Goal: Task Accomplishment & Management: Manage account settings

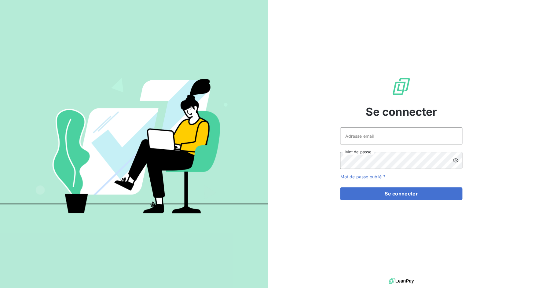
click at [366, 146] on div "Adresse email Mot de passe" at bounding box center [401, 148] width 122 height 42
click at [385, 137] on input "Adresse email" at bounding box center [401, 135] width 122 height 17
drag, startPoint x: 363, startPoint y: 136, endPoint x: 382, endPoint y: 135, distance: 19.0
click at [382, 135] on input "admin@3dcelo" at bounding box center [401, 135] width 122 height 17
type input "admin@sonatelfixe"
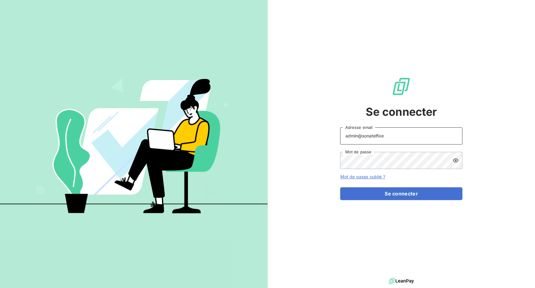
click at [340, 187] on button "Se connecter" at bounding box center [401, 193] width 122 height 13
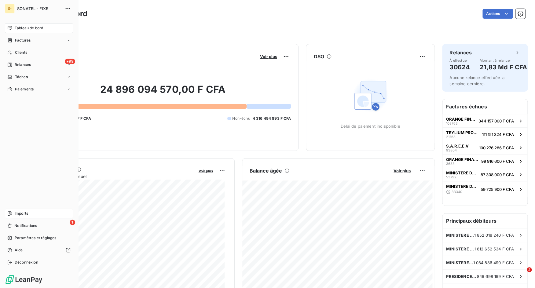
click at [9, 212] on icon at bounding box center [10, 214] width 4 height 4
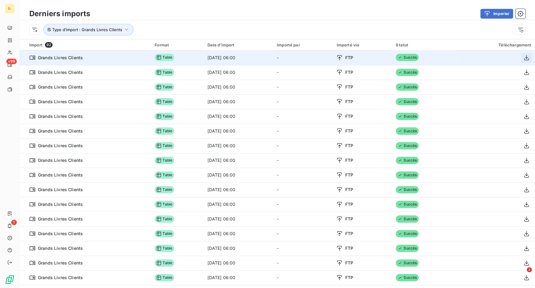
click at [524, 58] on icon "button" at bounding box center [526, 57] width 5 height 5
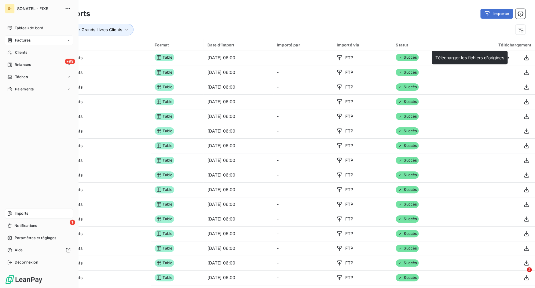
click at [11, 43] on div "Factures" at bounding box center [39, 40] width 68 height 10
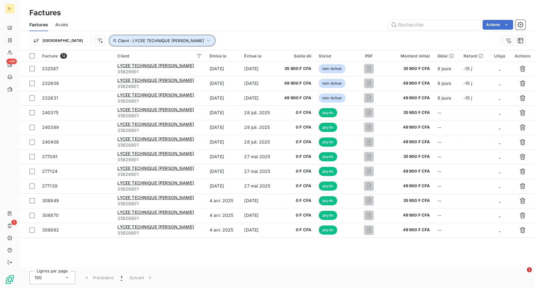
click at [207, 40] on icon "button" at bounding box center [208, 41] width 3 height 2
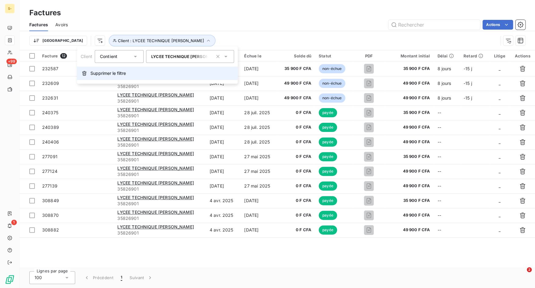
click at [122, 73] on span "Supprimer le filtre" at bounding box center [107, 73] width 35 height 6
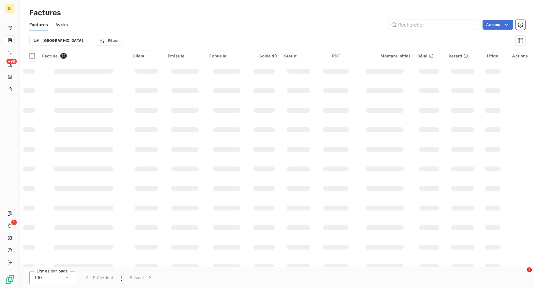
click at [169, 27] on div "Actions" at bounding box center [300, 25] width 450 height 10
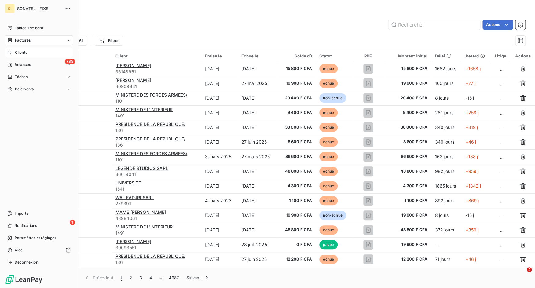
click at [12, 52] on icon at bounding box center [9, 52] width 5 height 5
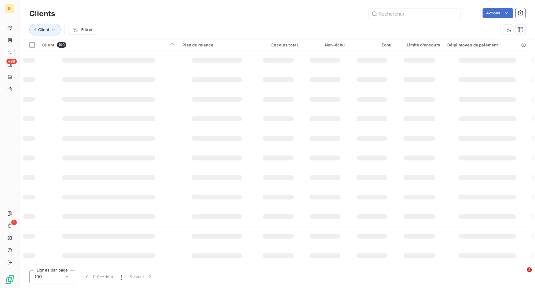
type input "ambassade usa"
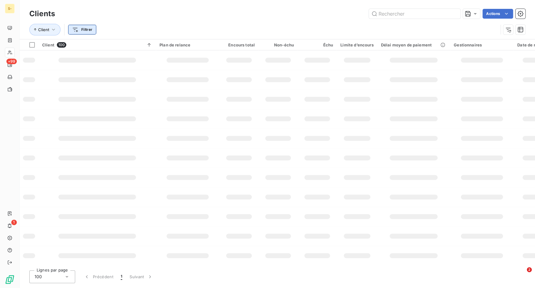
click at [87, 28] on html "S- +99 1 Clients Actions Client Filtrer Client 100 Plan de relance Encours tota…" at bounding box center [267, 144] width 535 height 288
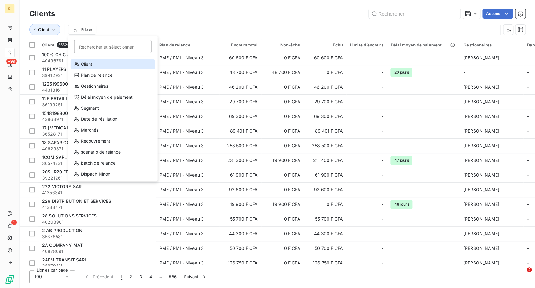
click at [106, 66] on div "Client" at bounding box center [113, 64] width 85 height 10
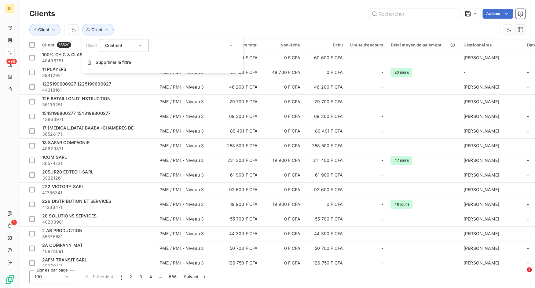
click at [187, 46] on div at bounding box center [195, 45] width 88 height 13
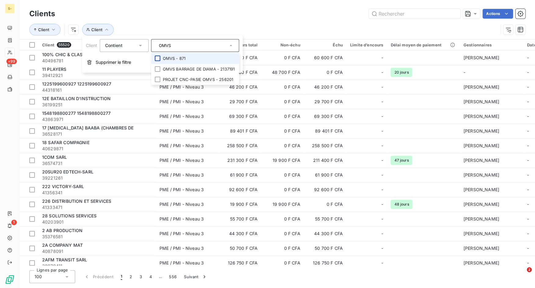
type input "OMVS"
click at [160, 58] on div at bounding box center [158, 59] width 6 height 6
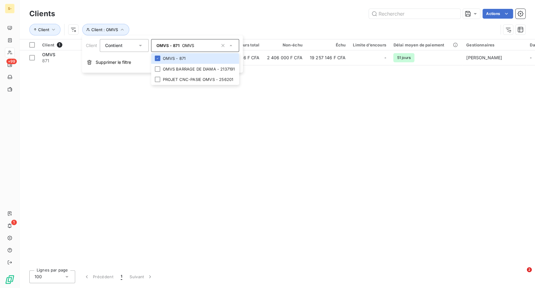
click at [249, 26] on div "Client Client : OMVS" at bounding box center [263, 30] width 469 height 12
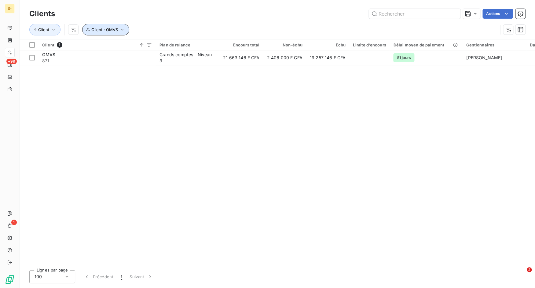
click at [122, 29] on icon "button" at bounding box center [122, 30] width 6 height 6
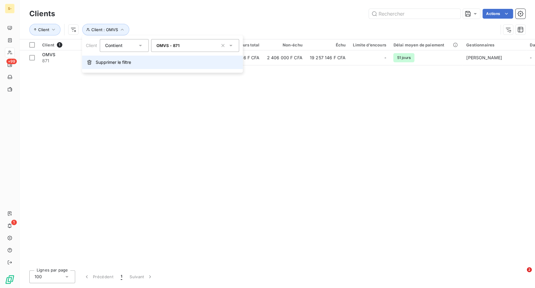
click at [109, 61] on span "Supprimer le filtre" at bounding box center [113, 62] width 35 height 6
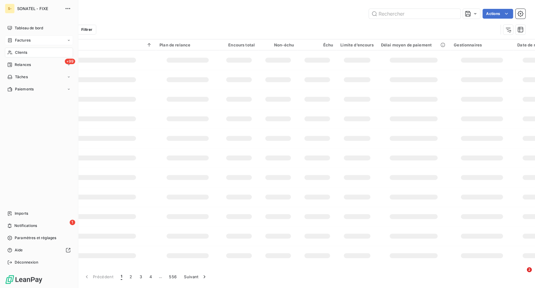
click at [11, 40] on icon at bounding box center [9, 40] width 5 height 5
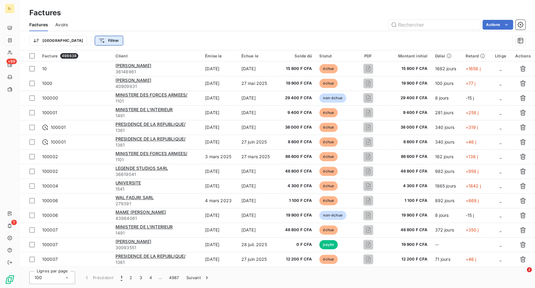
click at [84, 41] on html "S- +99 1 Factures Factures Avoirs Actions Trier Filtrer Facture 498638 Client É…" at bounding box center [267, 144] width 535 height 288
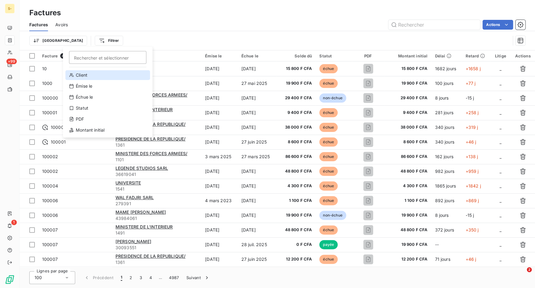
click at [89, 76] on div "Client" at bounding box center [107, 75] width 85 height 10
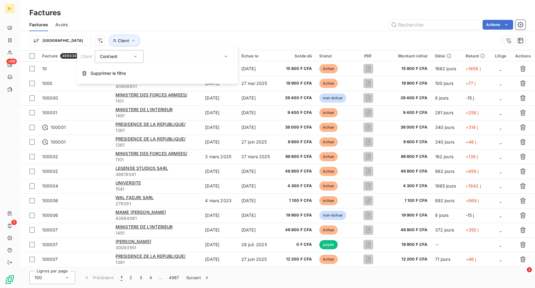
click at [171, 53] on div at bounding box center [190, 56] width 88 height 13
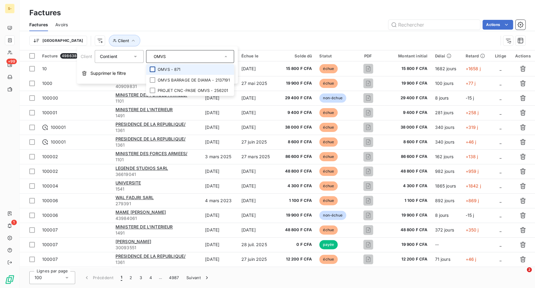
type input "OMVS"
click at [155, 70] on div at bounding box center [153, 70] width 6 height 6
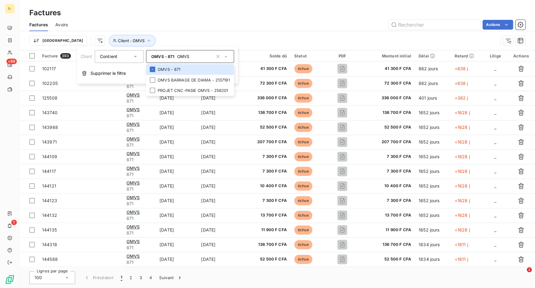
click at [236, 35] on div "Trier Client : OMVS" at bounding box center [277, 40] width 496 height 19
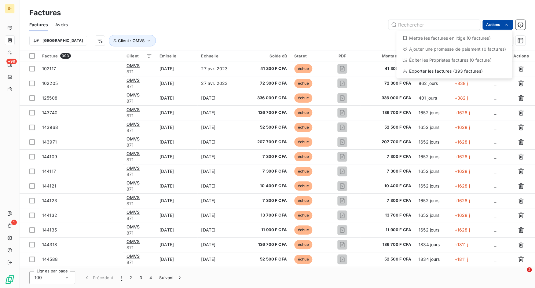
click at [502, 22] on html "S- +99 1 Factures Factures Avoirs Actions Mettre les factures en litige (0 fact…" at bounding box center [267, 144] width 535 height 288
click at [476, 70] on div "Exporter les factures (393 factures)" at bounding box center [454, 71] width 111 height 10
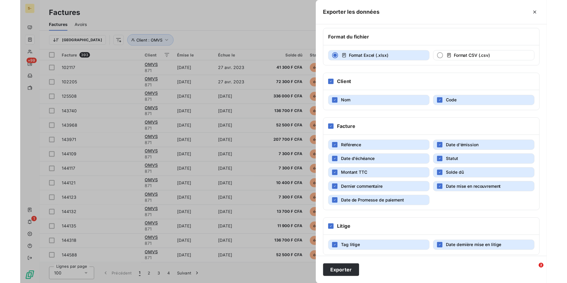
scroll to position [33, 0]
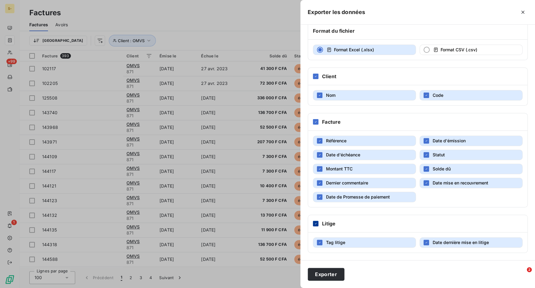
click at [314, 224] on icon at bounding box center [316, 224] width 4 height 4
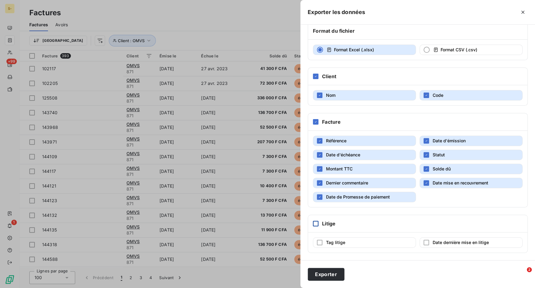
click at [356, 192] on button "Date de Promesse de paiement" at bounding box center [364, 197] width 103 height 10
click at [357, 185] on span "Dernier commentaire" at bounding box center [347, 182] width 42 height 5
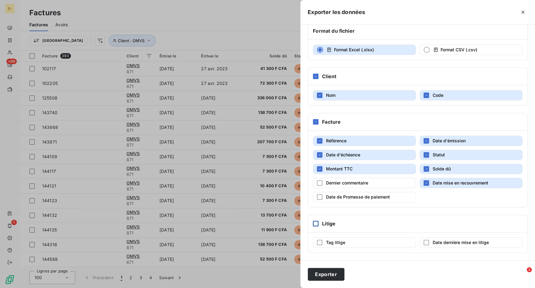
click at [436, 183] on span "Date mise en recouvrement" at bounding box center [461, 182] width 56 height 5
click at [335, 271] on button "Exporter" at bounding box center [326, 274] width 37 height 13
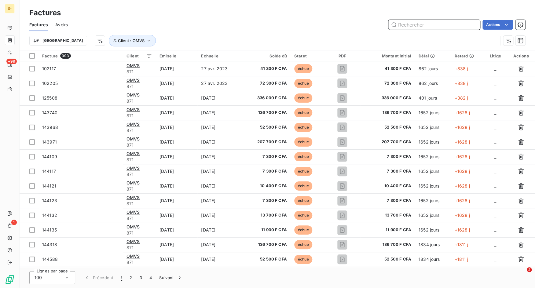
click at [406, 27] on input "text" at bounding box center [435, 25] width 92 height 10
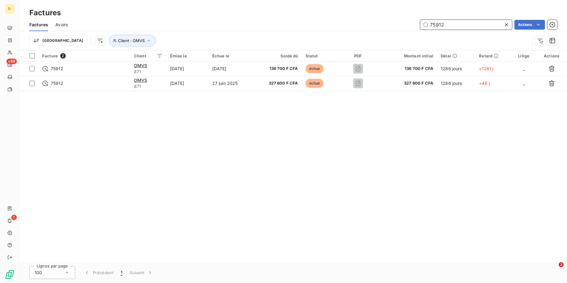
type input "75912"
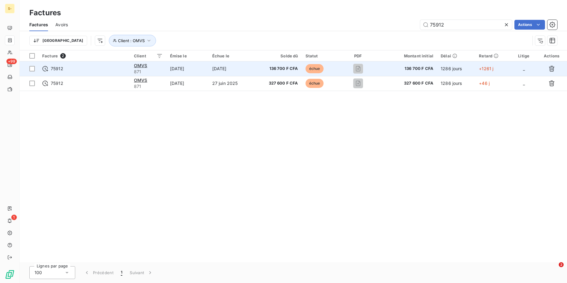
click at [80, 69] on span "75912" at bounding box center [84, 69] width 84 height 6
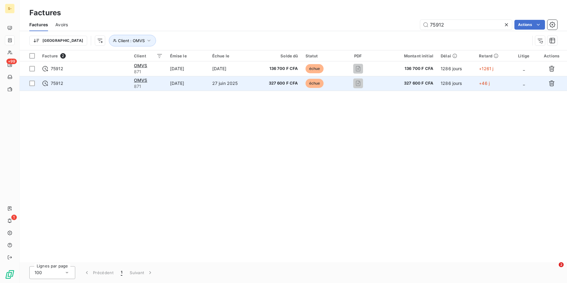
click at [95, 83] on span "75912" at bounding box center [84, 83] width 84 height 6
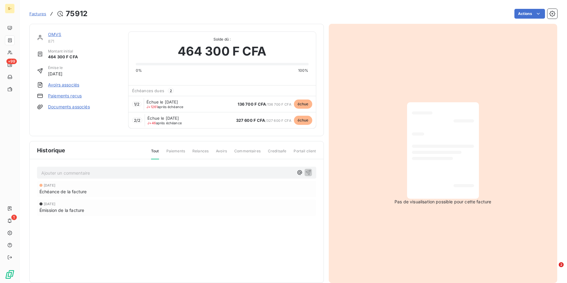
click at [160, 90] on span "Échéances dues" at bounding box center [148, 90] width 32 height 5
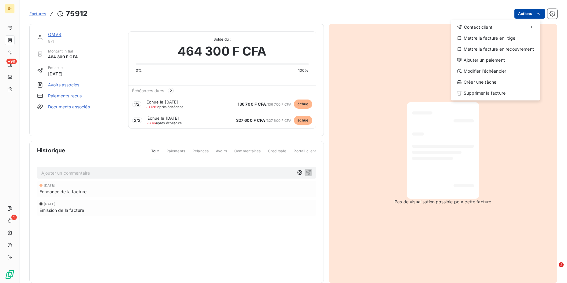
click at [530, 10] on html "S- +99 1 Factures 75912 Actions Contact client Mettre la facture en litige Mett…" at bounding box center [283, 141] width 567 height 283
